Goal: Information Seeking & Learning: Learn about a topic

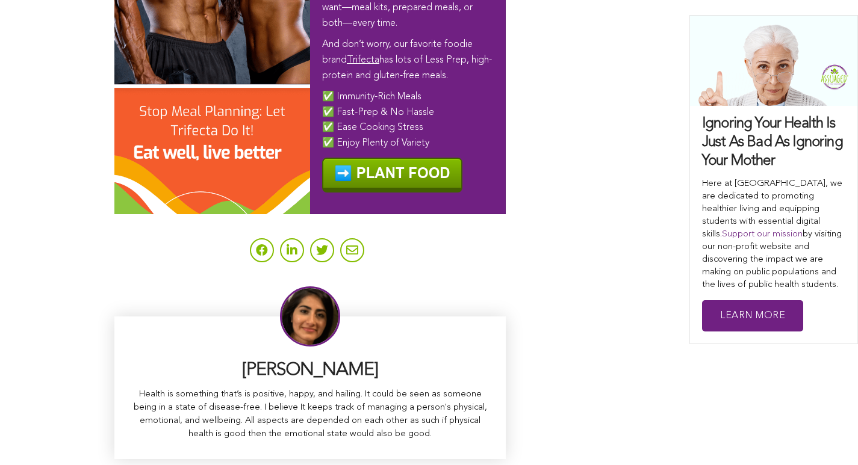
scroll to position [7678, 0]
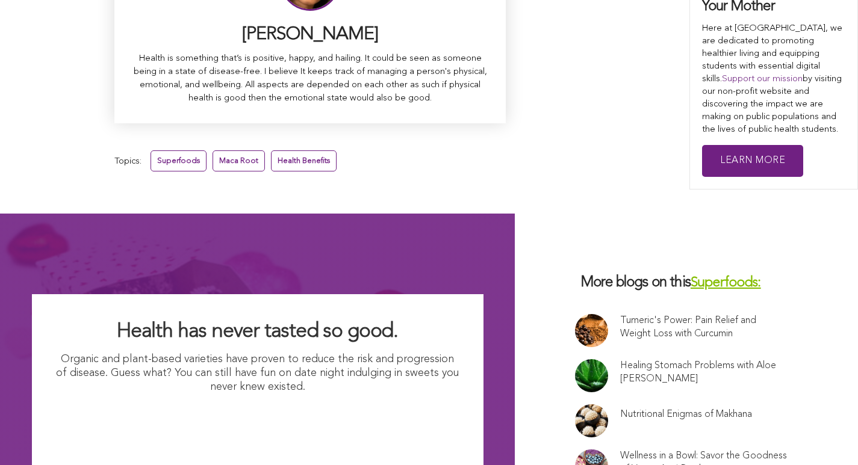
click at [271, 151] on link "Health Benefits" at bounding box center [304, 161] width 66 height 21
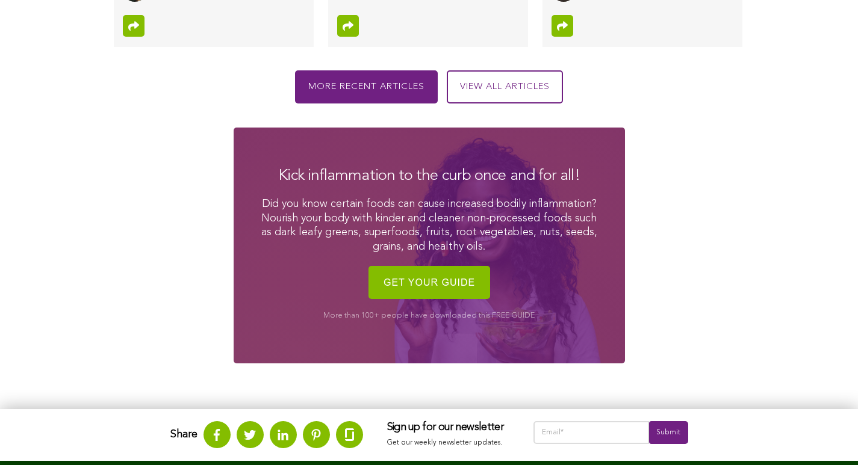
scroll to position [1726, 0]
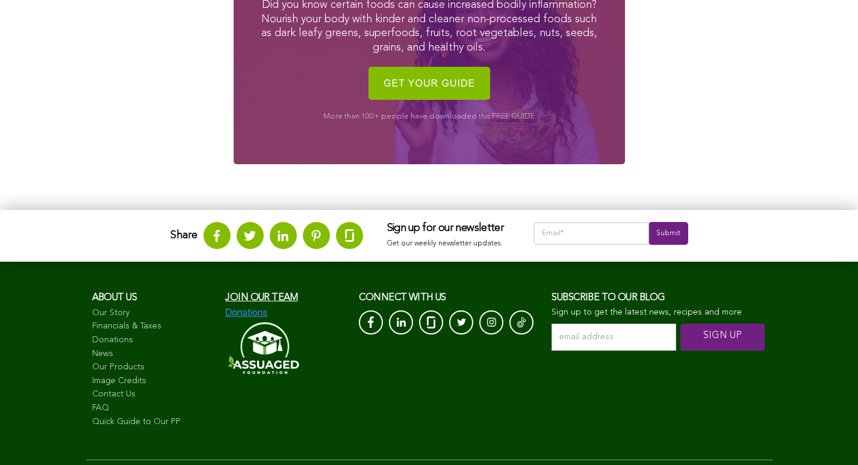
click at [92, 383] on link "Image Credits" at bounding box center [153, 382] width 122 height 12
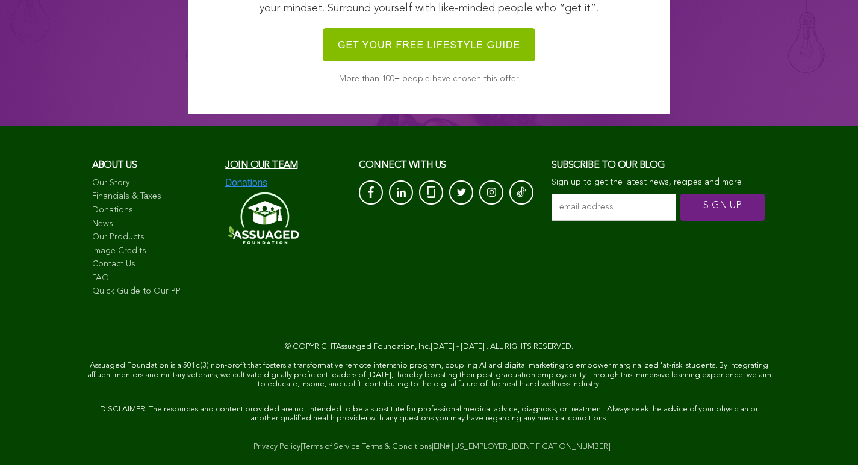
scroll to position [1329, 0]
